Goal: Information Seeking & Learning: Check status

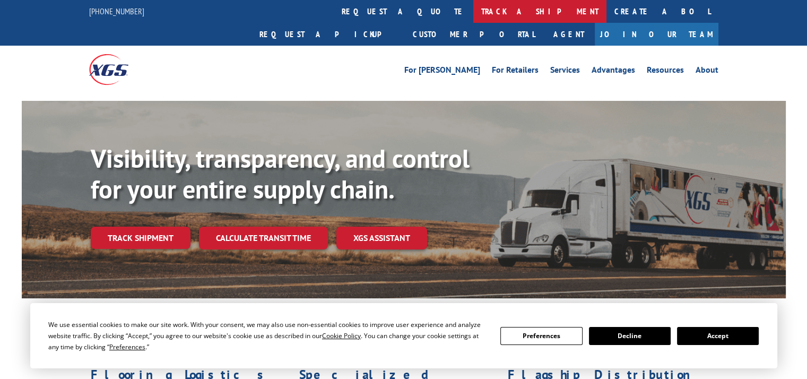
click at [473, 16] on link "track a shipment" at bounding box center [539, 11] width 133 height 23
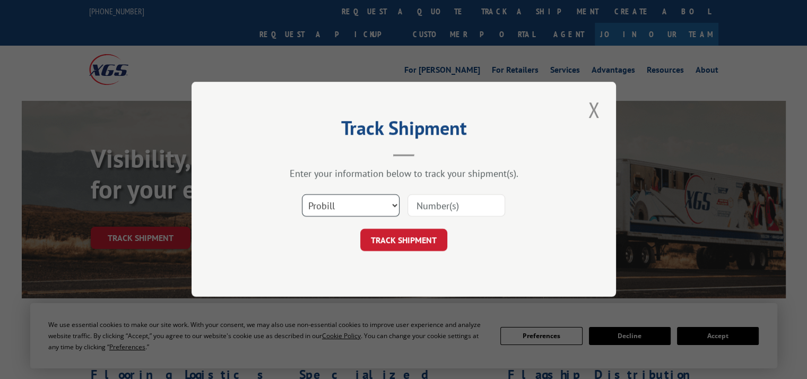
drag, startPoint x: 337, startPoint y: 199, endPoint x: 337, endPoint y: 210, distance: 10.6
click at [337, 199] on select "Select category... Probill BOL PO" at bounding box center [351, 206] width 98 height 22
select select "bol"
click at [302, 195] on select "Select category... Probill BOL PO" at bounding box center [351, 206] width 98 height 22
paste input "4846945"
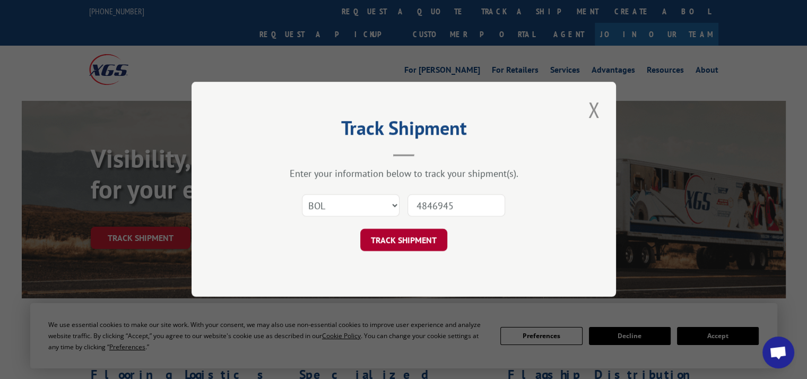
type input "4846945"
click at [386, 236] on button "TRACK SHIPMENT" at bounding box center [403, 240] width 87 height 22
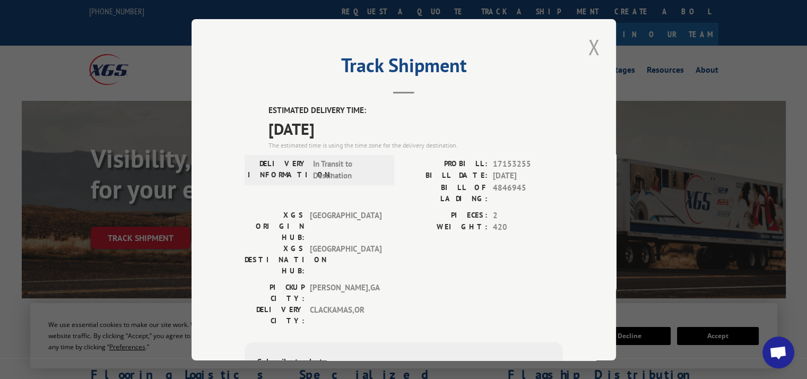
click at [591, 54] on button "Close modal" at bounding box center [594, 46] width 18 height 29
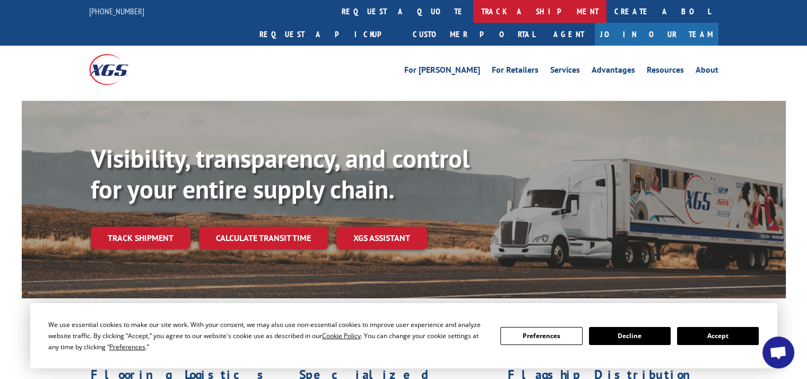
click at [473, 10] on link "track a shipment" at bounding box center [539, 11] width 133 height 23
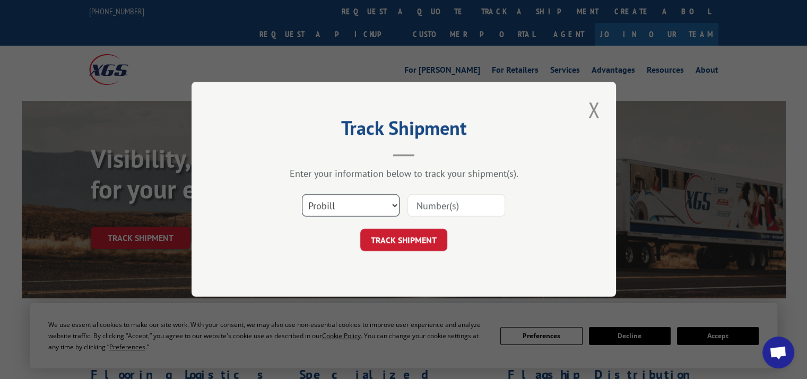
drag, startPoint x: 339, startPoint y: 205, endPoint x: 340, endPoint y: 215, distance: 10.6
click at [339, 205] on select "Select category... Probill BOL PO" at bounding box center [351, 206] width 98 height 22
select select "bol"
click at [302, 195] on select "Select category... Probill BOL PO" at bounding box center [351, 206] width 98 height 22
paste input "4845743"
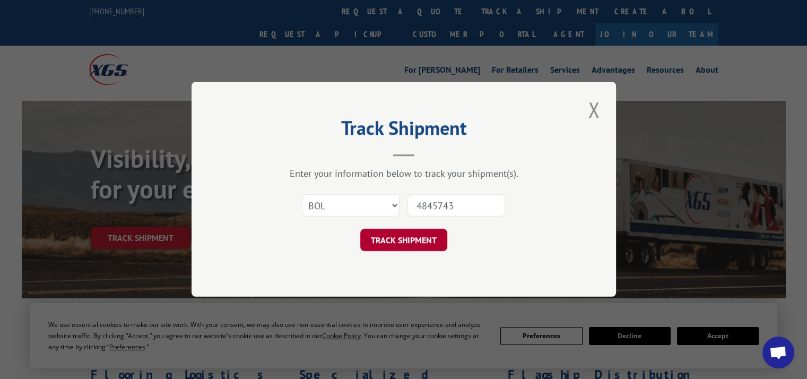
type input "4845743"
click at [392, 231] on button "TRACK SHIPMENT" at bounding box center [403, 240] width 87 height 22
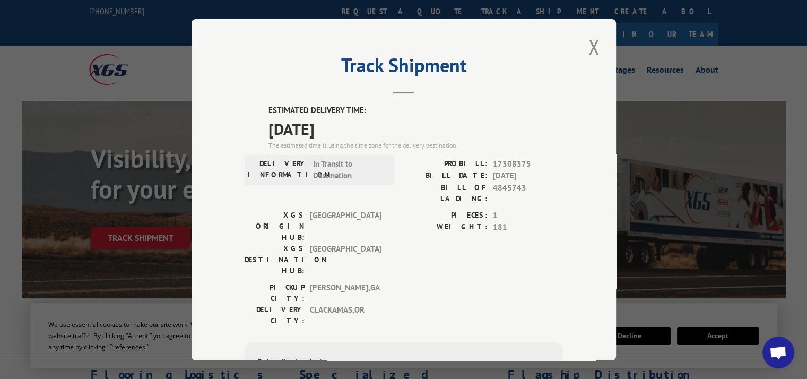
click at [589, 42] on button "Close modal" at bounding box center [594, 46] width 18 height 29
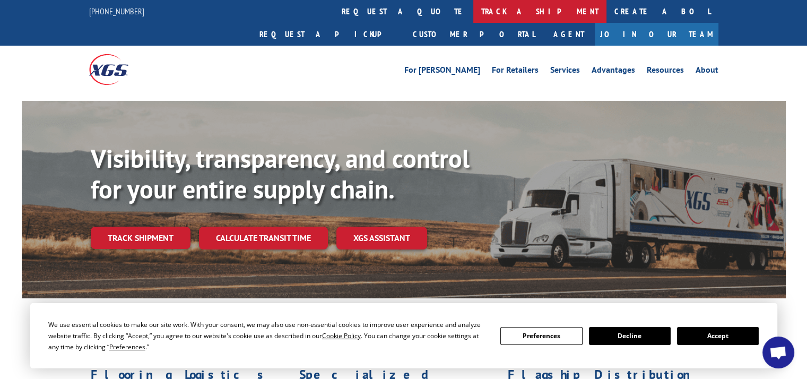
click at [473, 14] on link "track a shipment" at bounding box center [539, 11] width 133 height 23
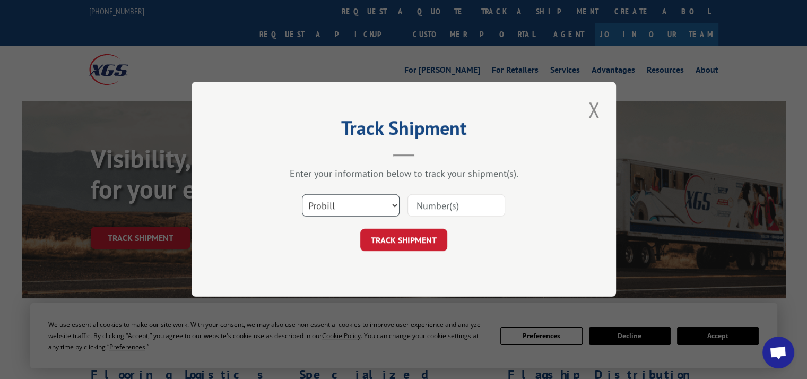
drag, startPoint x: 338, startPoint y: 206, endPoint x: 338, endPoint y: 213, distance: 6.9
click at [338, 210] on select "Select category... Probill BOL PO" at bounding box center [351, 206] width 98 height 22
select select "bol"
click at [302, 195] on select "Select category... Probill BOL PO" at bounding box center [351, 206] width 98 height 22
paste input "4896247"
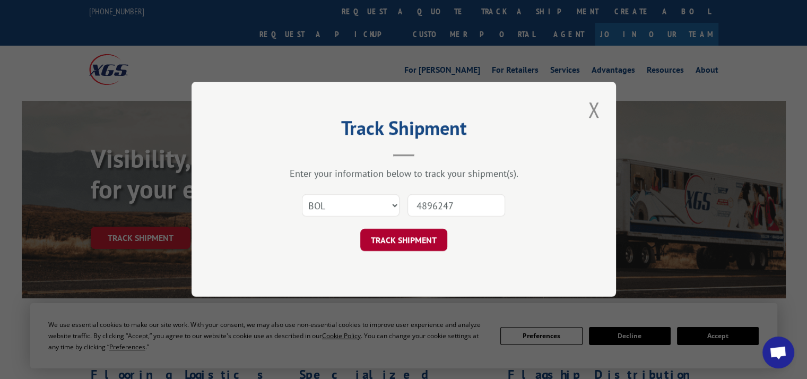
type input "4896247"
click at [379, 232] on button "TRACK SHIPMENT" at bounding box center [403, 240] width 87 height 22
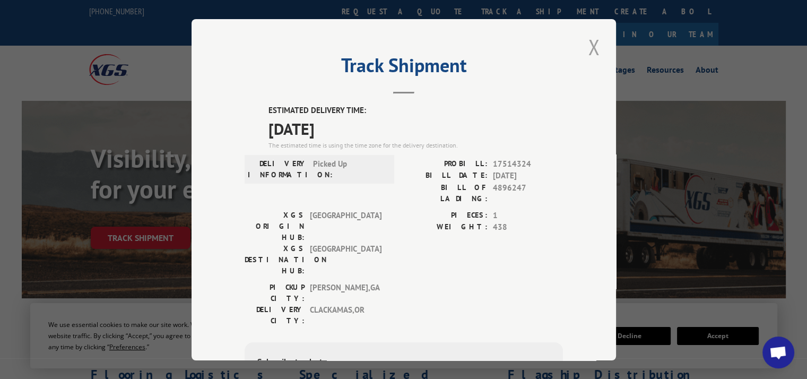
click at [588, 48] on button "Close modal" at bounding box center [594, 46] width 18 height 29
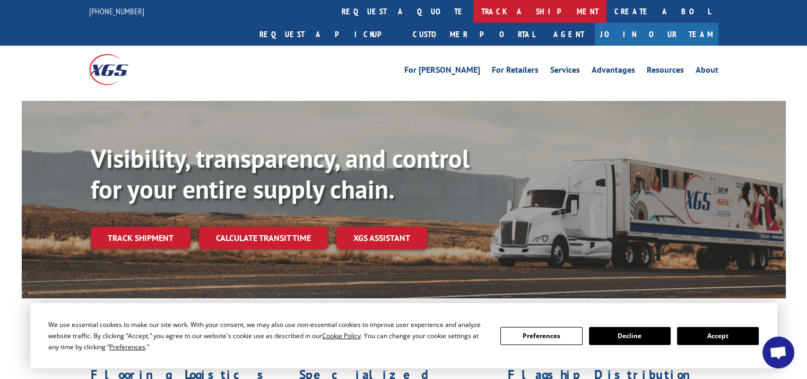
click at [473, 8] on link "track a shipment" at bounding box center [539, 11] width 133 height 23
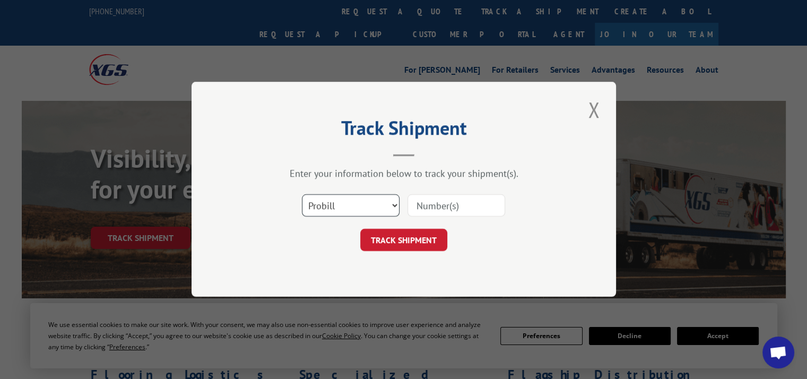
drag, startPoint x: 322, startPoint y: 202, endPoint x: 319, endPoint y: 214, distance: 12.6
click at [322, 202] on select "Select category... Probill BOL PO" at bounding box center [351, 206] width 98 height 22
select select "bol"
click at [302, 195] on select "Select category... Probill BOL PO" at bounding box center [351, 206] width 98 height 22
paste input "5953280"
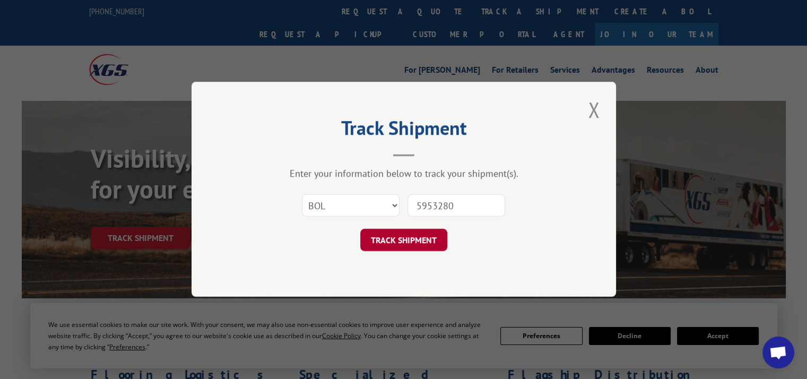
type input "5953280"
click at [397, 236] on button "TRACK SHIPMENT" at bounding box center [403, 240] width 87 height 22
